Goal: Transaction & Acquisition: Purchase product/service

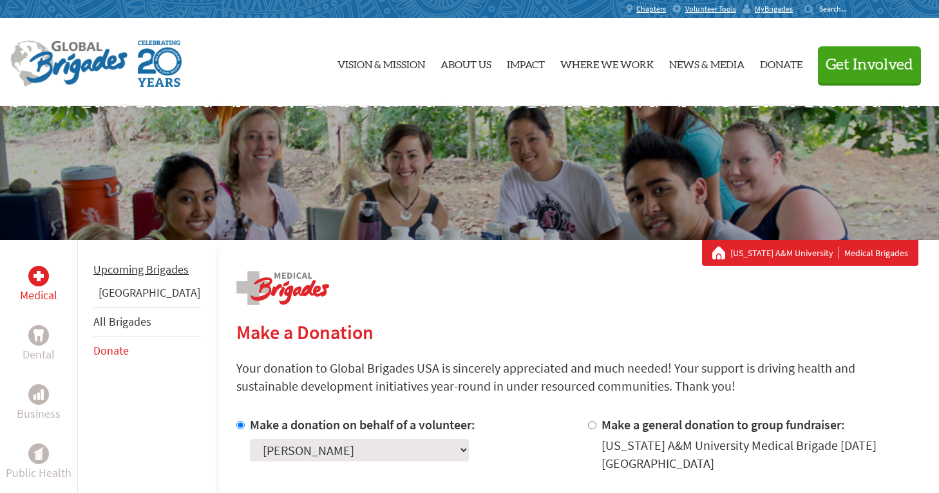
click at [121, 280] on li "Upcoming Brigades" at bounding box center [146, 270] width 107 height 28
click at [122, 300] on link "[GEOGRAPHIC_DATA]" at bounding box center [150, 292] width 102 height 15
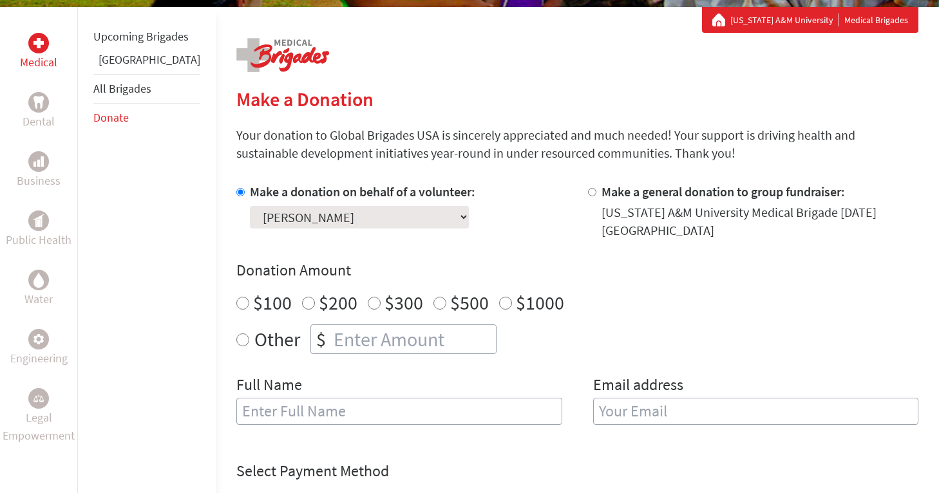
scroll to position [271, 0]
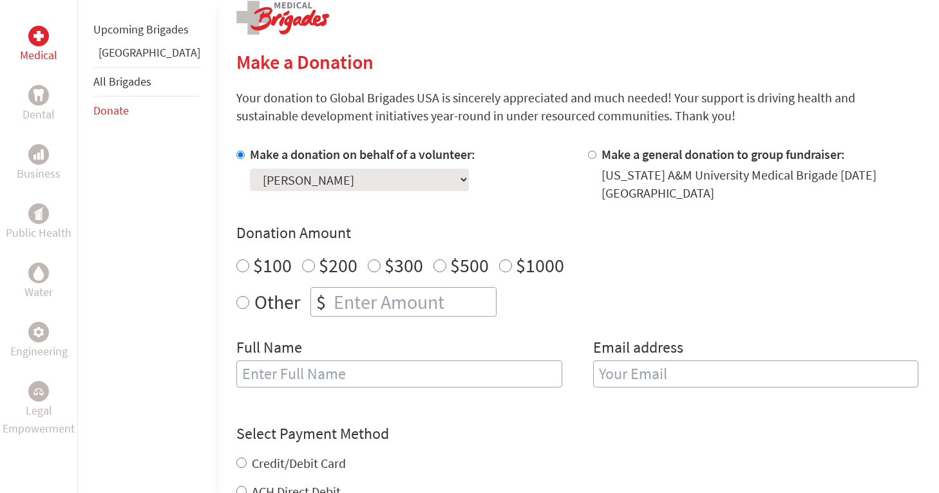
radio input "true"
click at [345, 290] on input "number" at bounding box center [413, 302] width 165 height 28
type input "250"
click at [531, 274] on div "Donation Amount $100 $200 $300 $500 $1000 Other $ 250" at bounding box center [577, 270] width 682 height 94
click at [440, 385] on div "Full Name" at bounding box center [399, 371] width 326 height 66
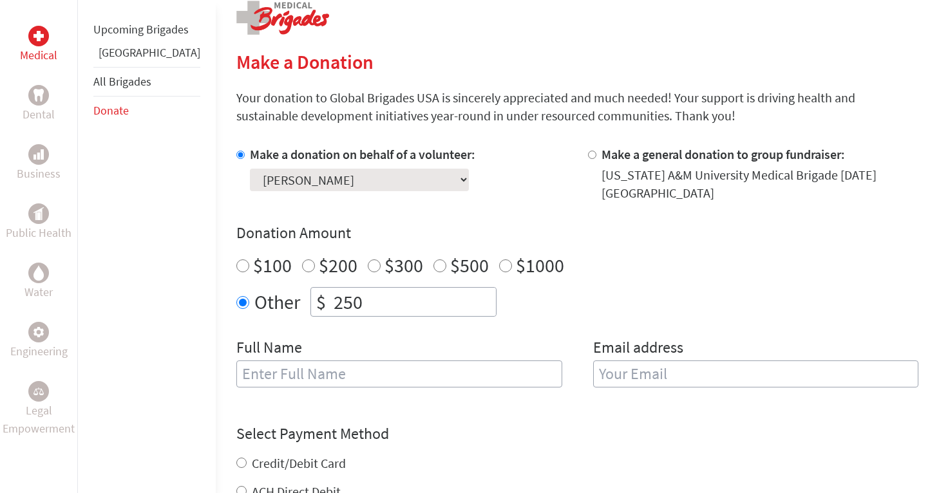
click at [432, 361] on input "text" at bounding box center [399, 374] width 326 height 27
click at [633, 361] on input "email" at bounding box center [756, 374] width 326 height 27
click at [270, 361] on input "Miranda" at bounding box center [399, 374] width 326 height 27
click at [274, 365] on input "Miranda" at bounding box center [399, 374] width 326 height 27
type input "[PERSON_NAME]"
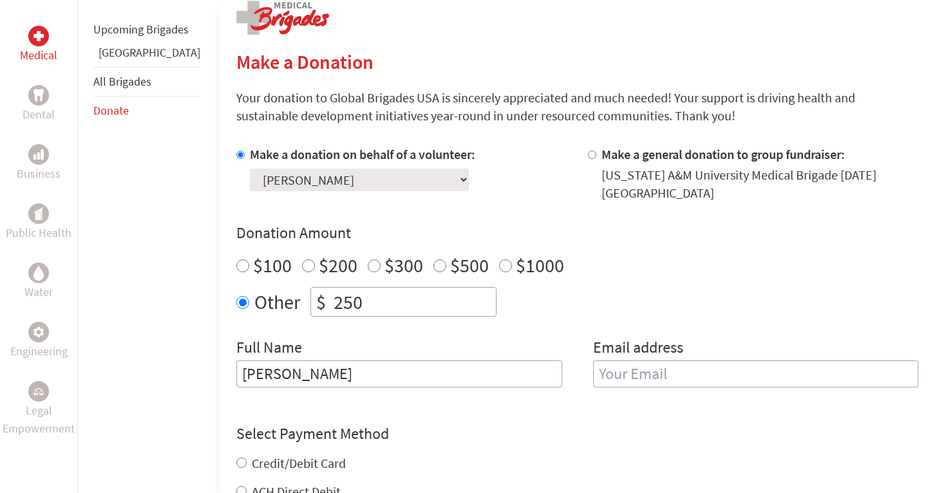
click at [526, 460] on div "Credit/Debit Card" at bounding box center [577, 464] width 682 height 18
click at [618, 372] on input "email" at bounding box center [756, 374] width 326 height 27
type input "[EMAIL_ADDRESS][DOMAIN_NAME]"
click at [644, 287] on div "Other $ 250" at bounding box center [577, 302] width 682 height 30
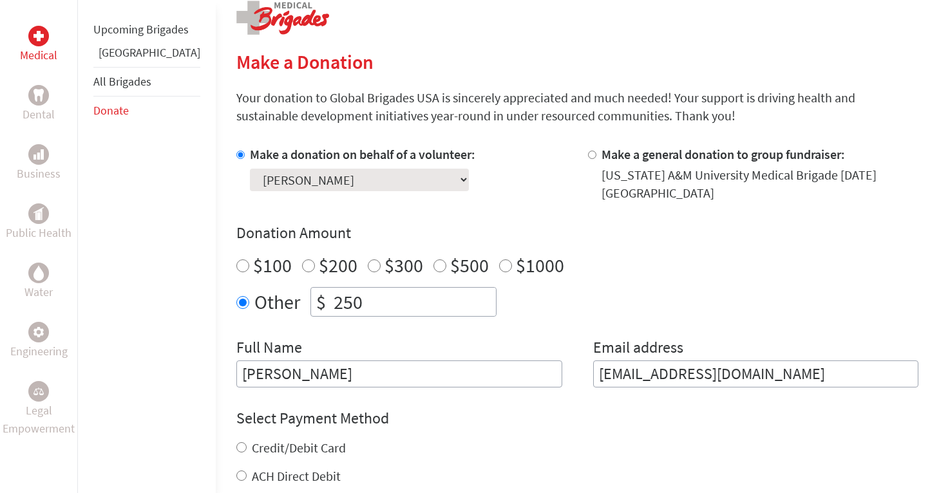
click at [615, 423] on div "Select Payment Method NOTE: American Express is not accepted. Please proceed no…" at bounding box center [577, 446] width 682 height 77
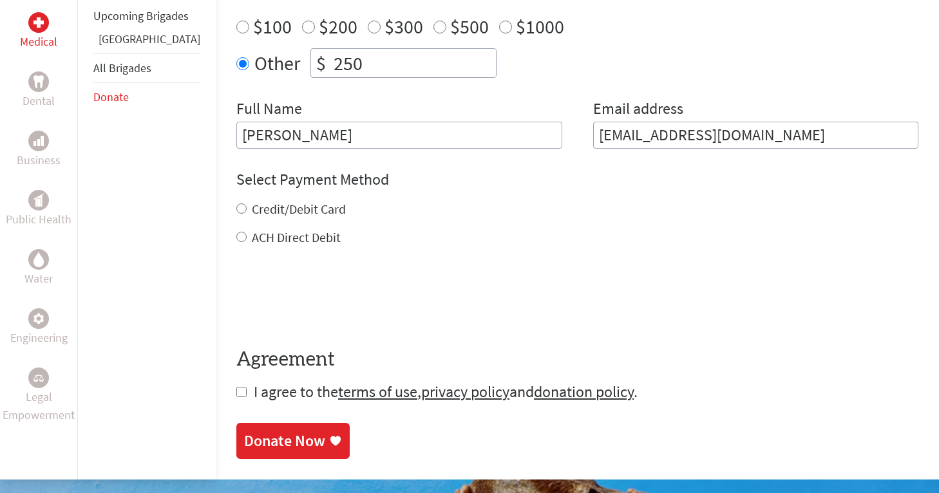
scroll to position [514, 0]
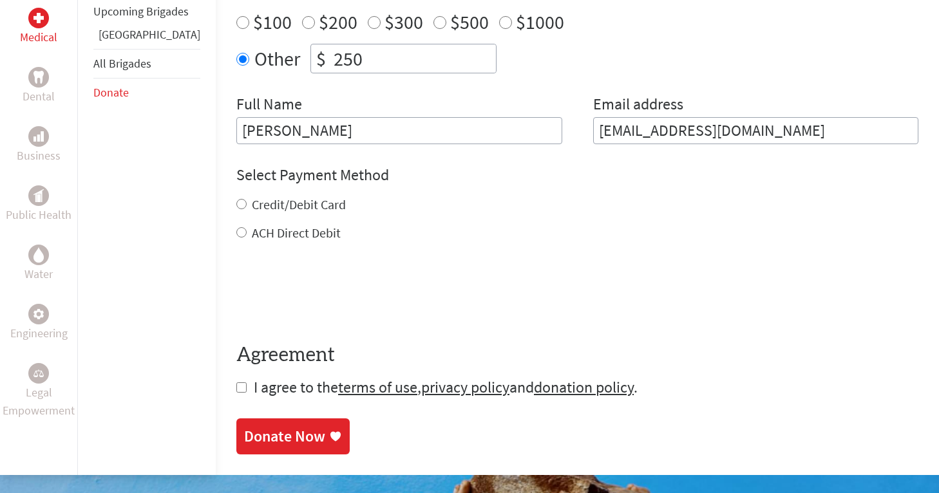
click at [236, 199] on input "Credit/Debit Card" at bounding box center [241, 204] width 10 height 10
radio input "true"
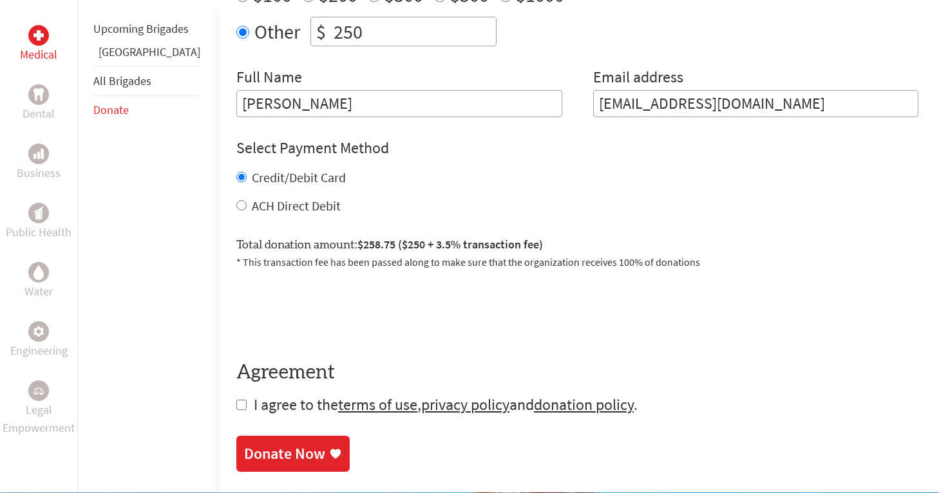
scroll to position [553, 0]
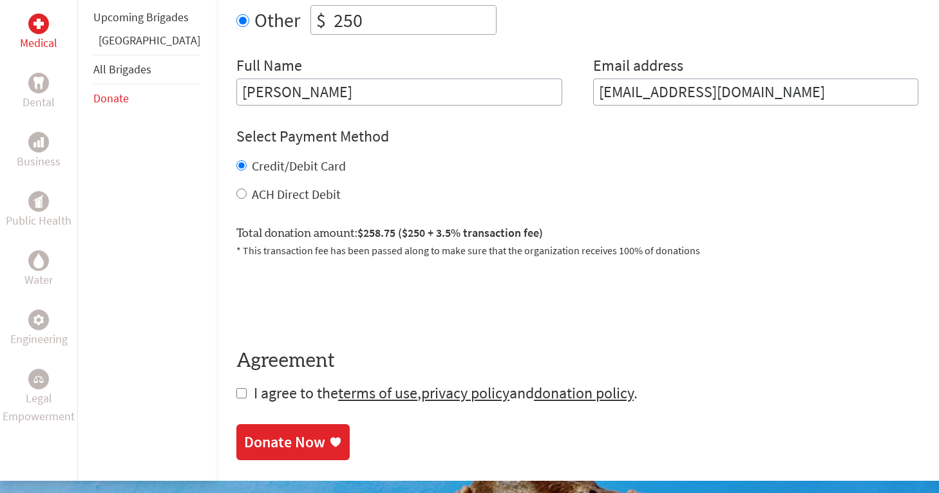
click at [236, 388] on input "checkbox" at bounding box center [241, 393] width 10 height 10
checkbox input "true"
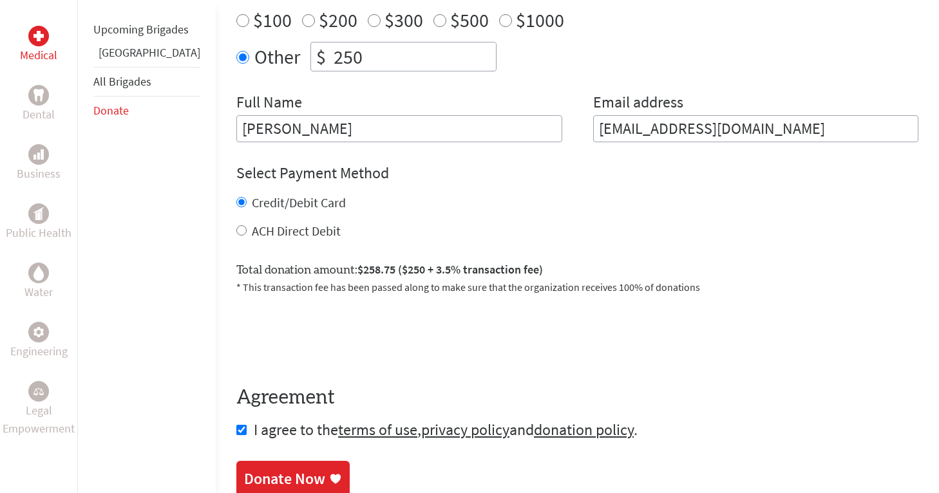
scroll to position [507, 0]
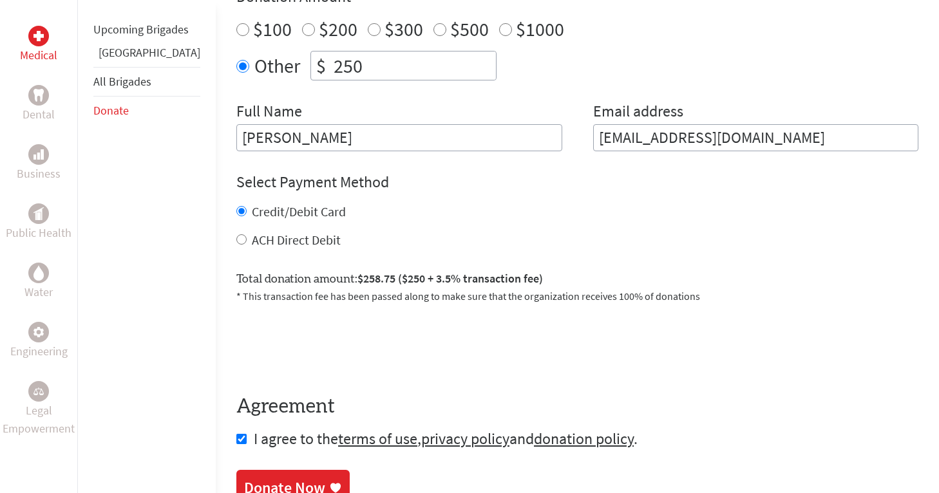
drag, startPoint x: 318, startPoint y: 128, endPoint x: 222, endPoint y: 118, distance: 97.1
click at [236, 124] on input "[PERSON_NAME]" at bounding box center [399, 137] width 326 height 27
type input "M"
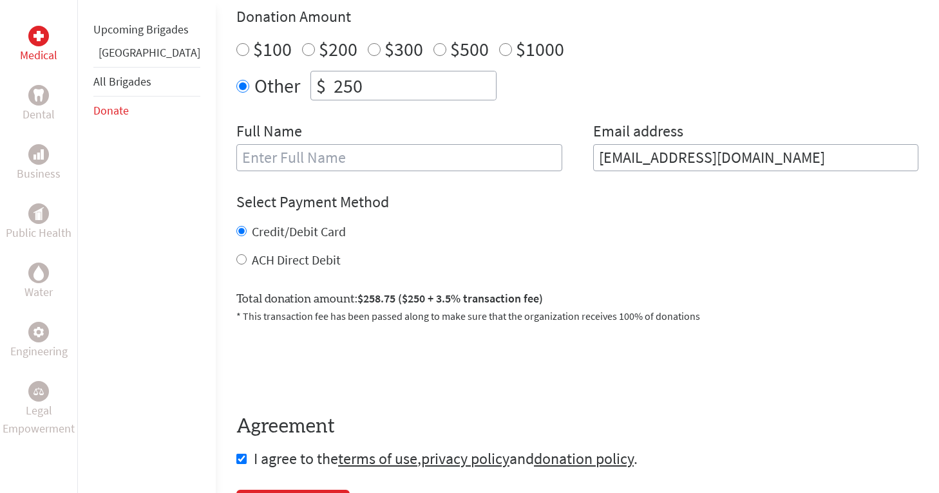
scroll to position [485, 0]
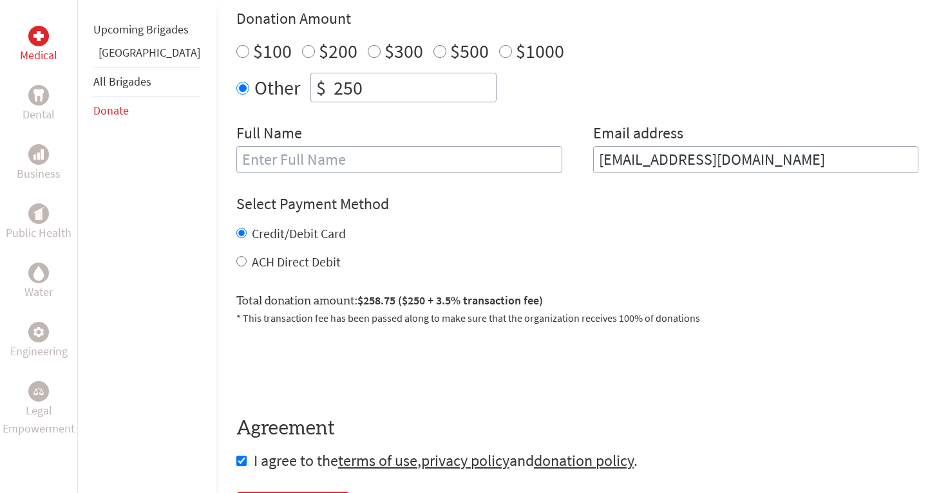
click at [332, 79] on input "250" at bounding box center [413, 87] width 165 height 28
type input "2"
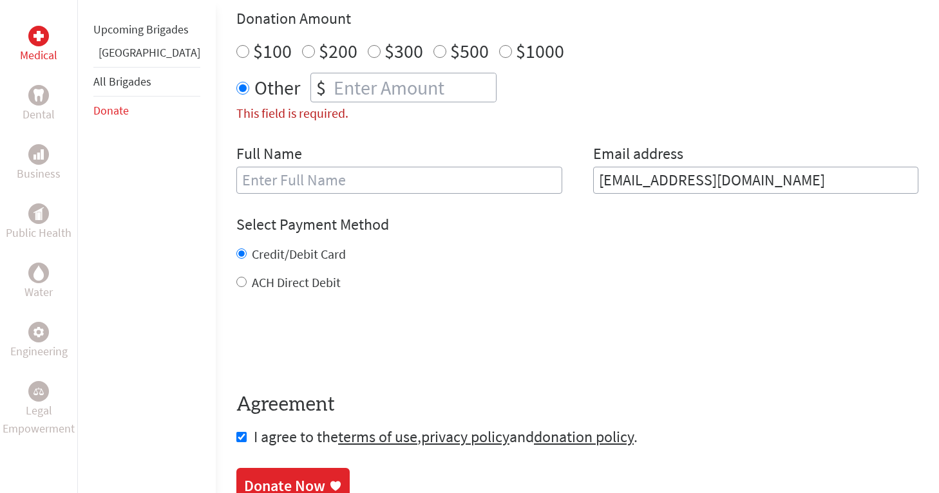
drag, startPoint x: 790, startPoint y: 166, endPoint x: 609, endPoint y: 165, distance: 181.7
click at [609, 167] on input "[EMAIL_ADDRESS][DOMAIN_NAME]" at bounding box center [756, 180] width 326 height 27
type input "m"
click at [569, 102] on div "Donation Amount $100 $200 $300 $500 $1000 Other $ This field is required." at bounding box center [577, 65] width 682 height 115
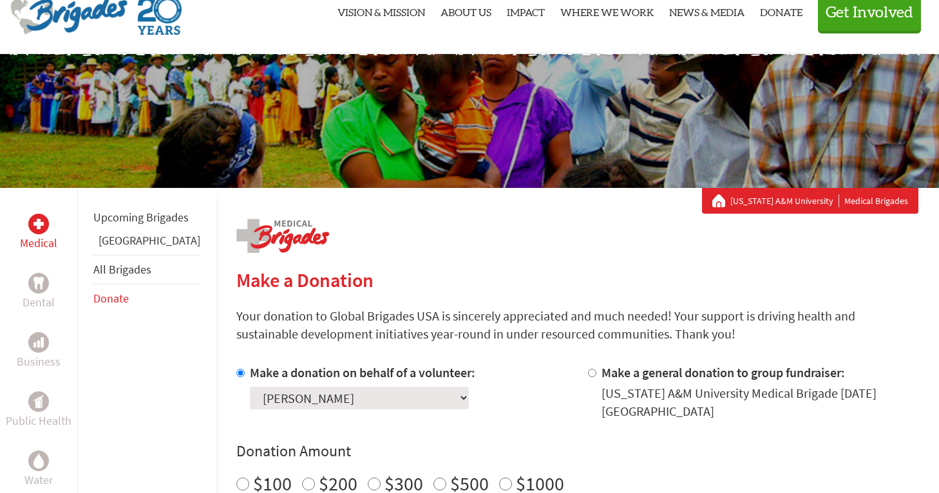
scroll to position [0, 0]
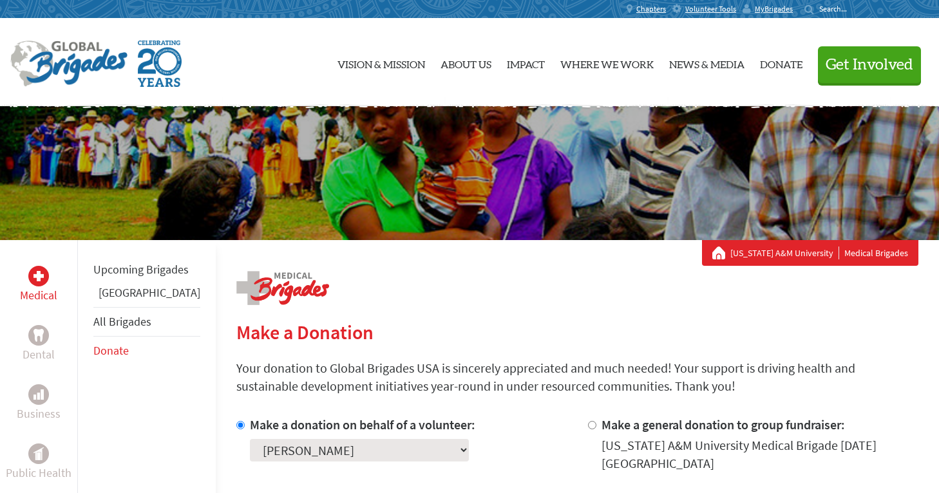
click at [749, 330] on h2 "Make a Donation" at bounding box center [577, 332] width 682 height 23
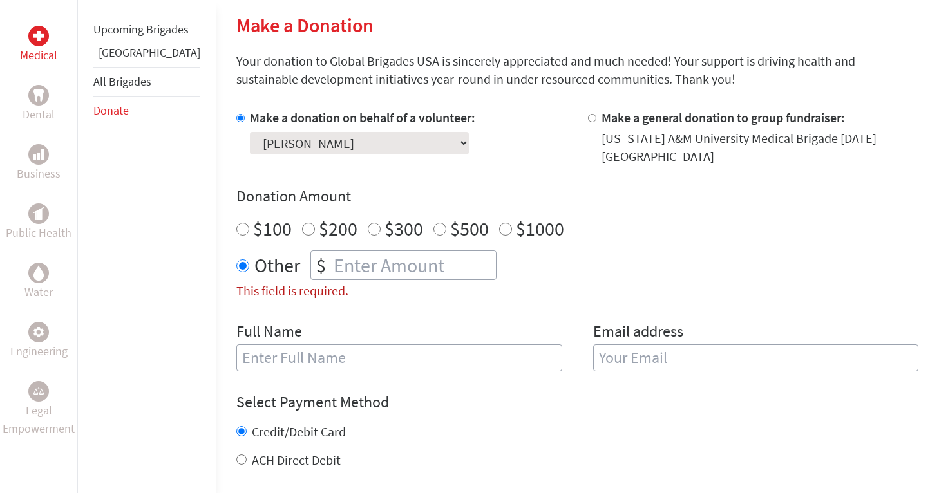
scroll to position [327, 0]
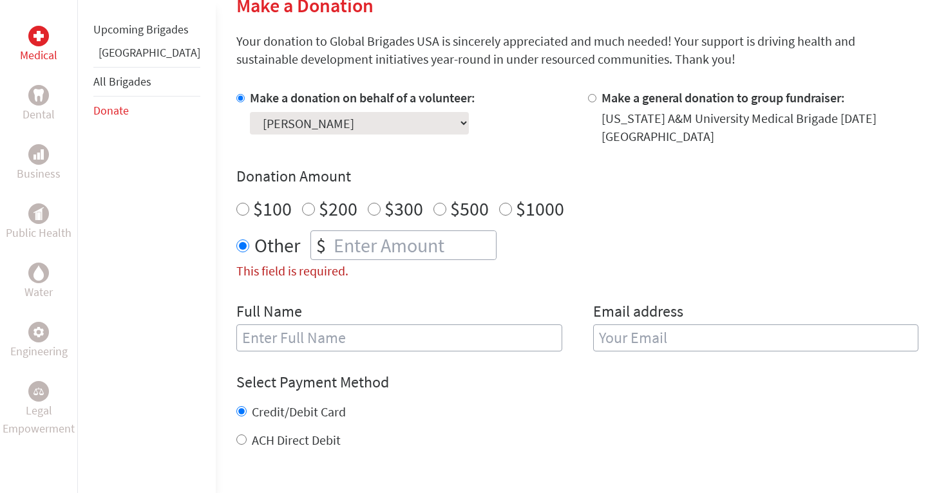
click at [588, 124] on div at bounding box center [595, 117] width 14 height 57
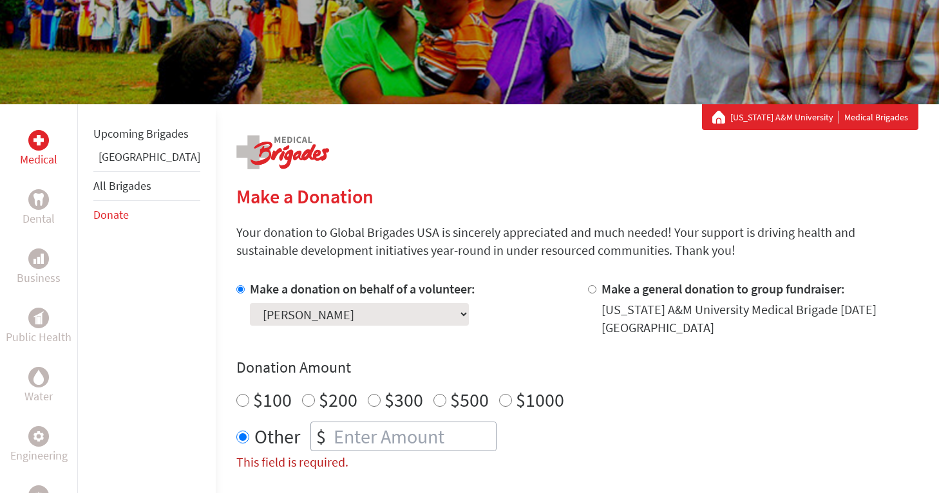
scroll to position [0, 0]
